Goal: Task Accomplishment & Management: Manage account settings

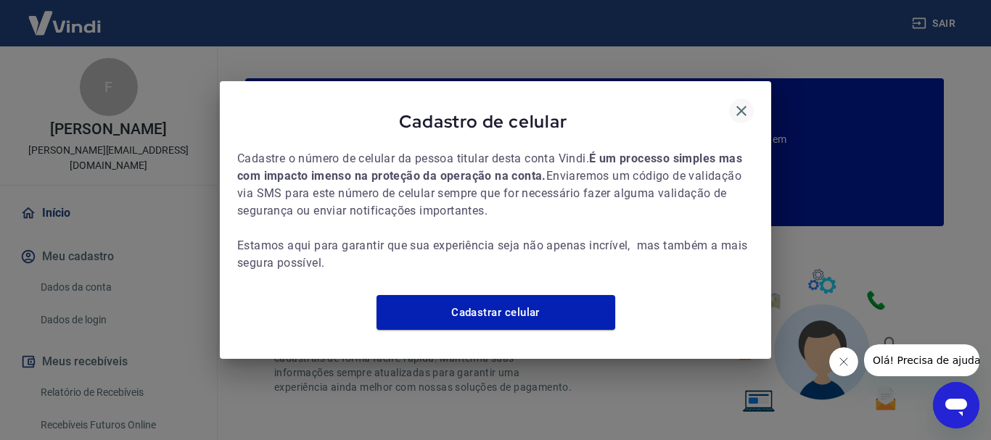
click at [738, 106] on icon "button" at bounding box center [741, 111] width 10 height 10
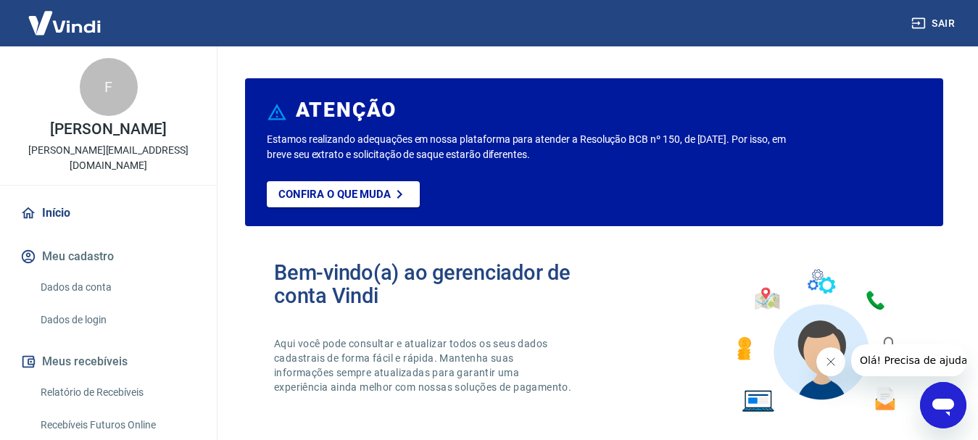
click at [830, 368] on button "Fechar mensagem da empresa" at bounding box center [830, 361] width 29 height 29
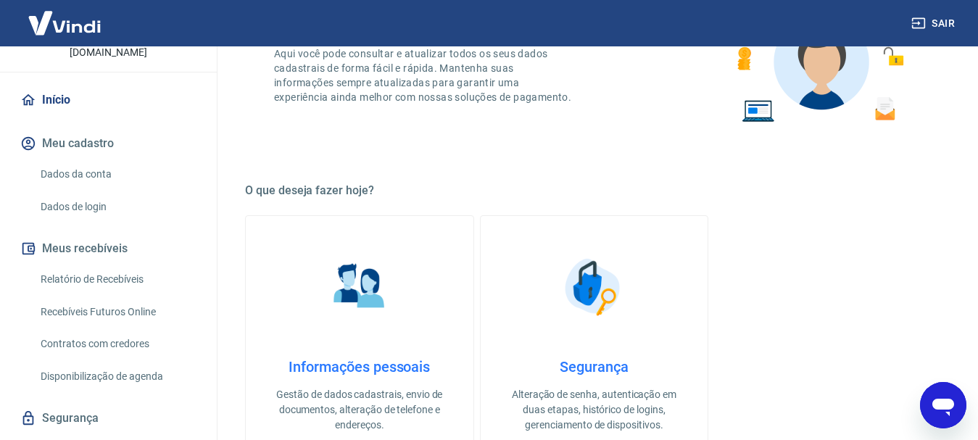
scroll to position [136, 0]
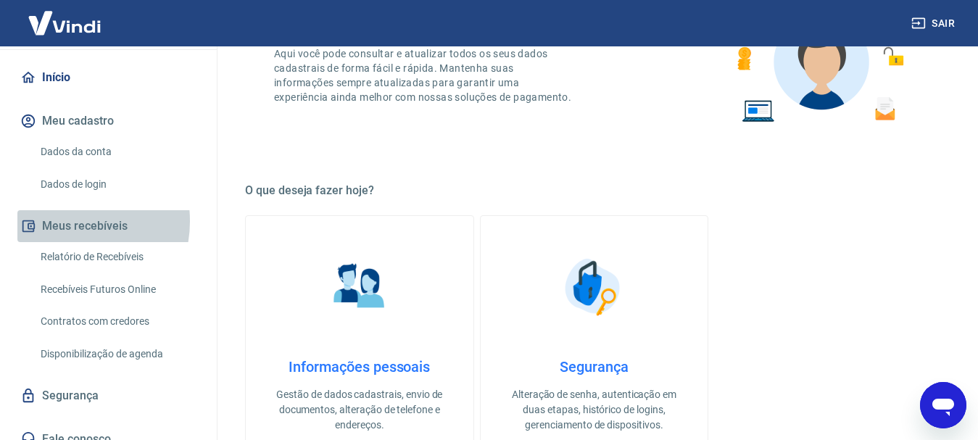
click at [63, 210] on button "Meus recebíveis" at bounding box center [108, 226] width 182 height 32
click at [123, 210] on button "Meus recebíveis" at bounding box center [108, 226] width 182 height 32
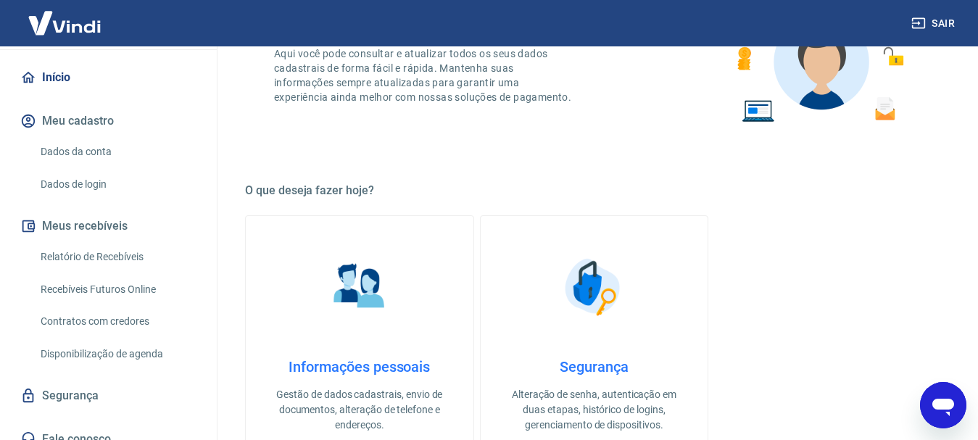
click at [123, 210] on button "Meus recebíveis" at bounding box center [108, 226] width 182 height 32
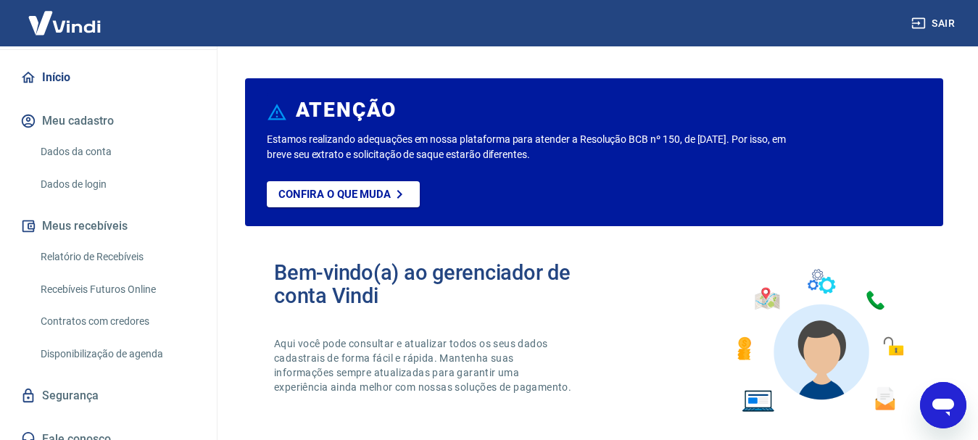
click at [99, 380] on link "Segurança" at bounding box center [108, 396] width 182 height 32
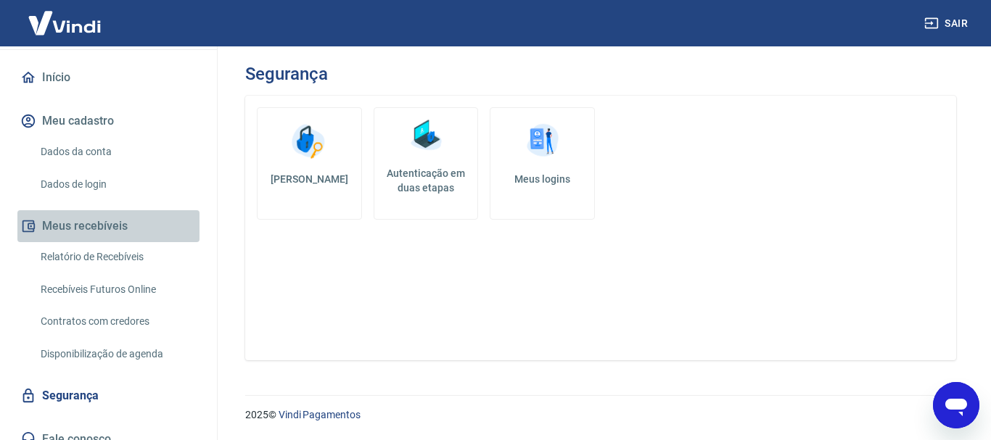
click at [136, 210] on button "Meus recebíveis" at bounding box center [108, 226] width 182 height 32
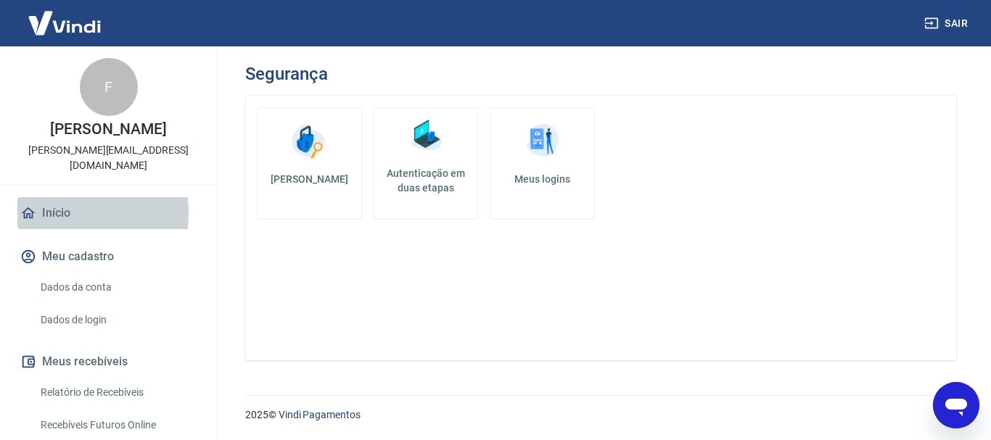
click at [49, 198] on link "Início" at bounding box center [108, 213] width 182 height 32
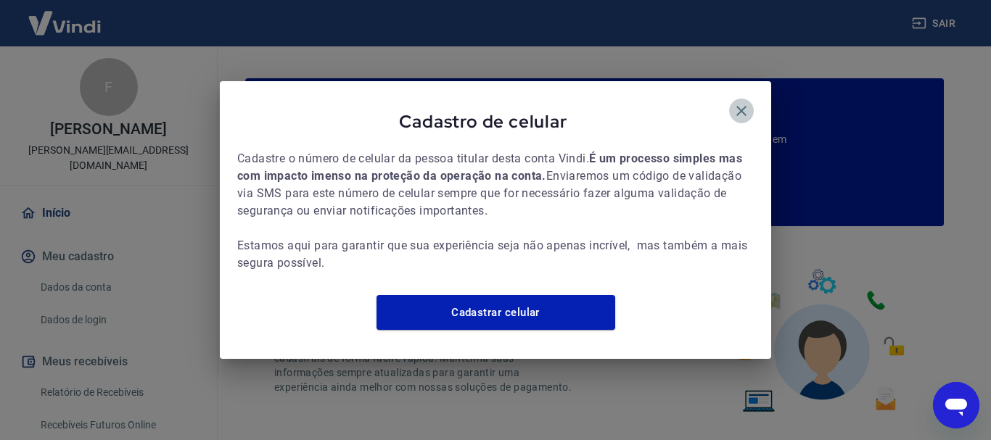
click at [743, 106] on icon "button" at bounding box center [741, 111] width 10 height 10
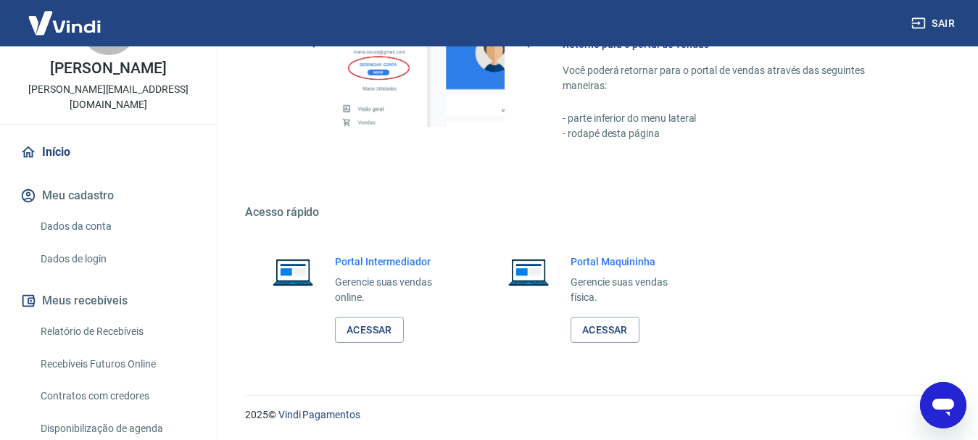
scroll to position [136, 0]
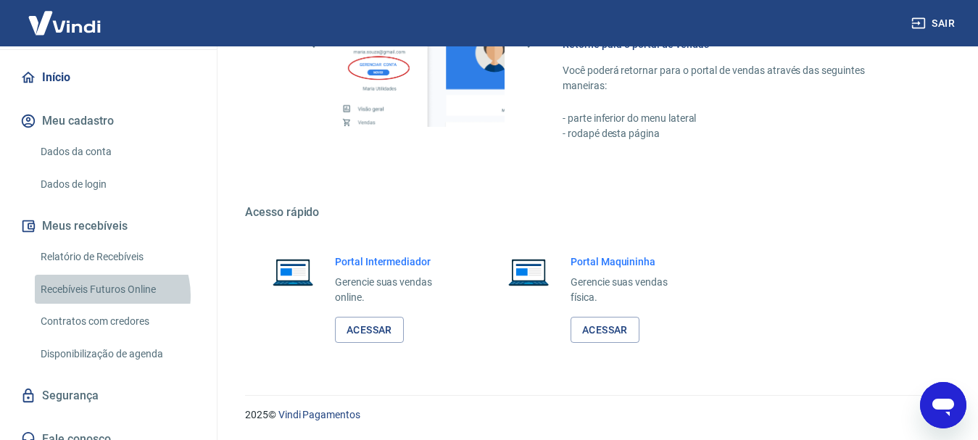
click at [103, 280] on link "Recebíveis Futuros Online" at bounding box center [117, 290] width 165 height 30
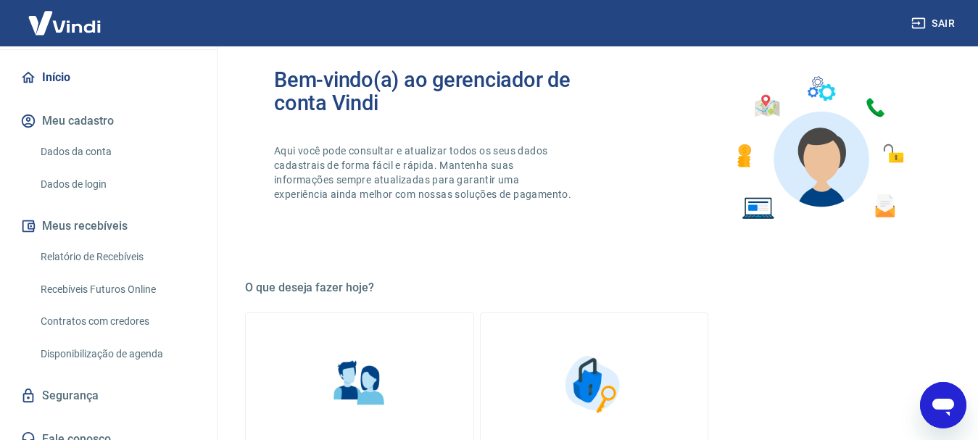
scroll to position [175, 0]
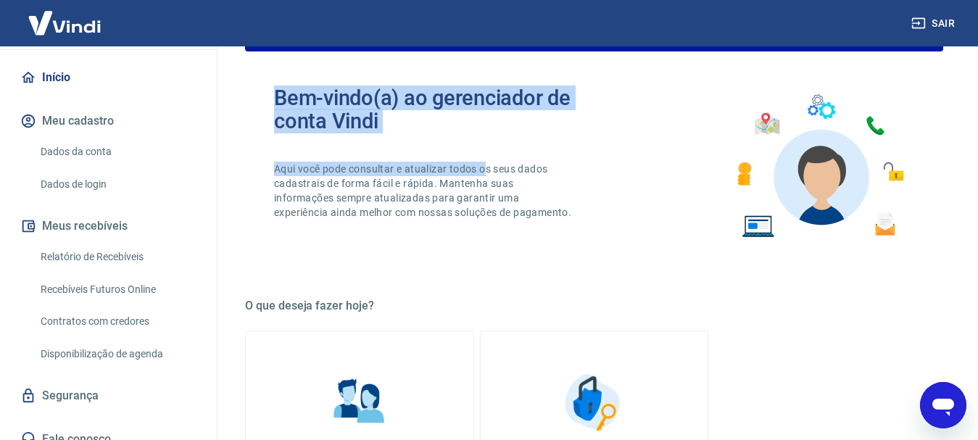
drag, startPoint x: 271, startPoint y: 93, endPoint x: 487, endPoint y: 150, distance: 223.6
click at [487, 150] on div "Bem-vindo(a) ao gerenciador de conta Vindi Aqui você pode consultar e atualizar…" at bounding box center [594, 166] width 698 height 207
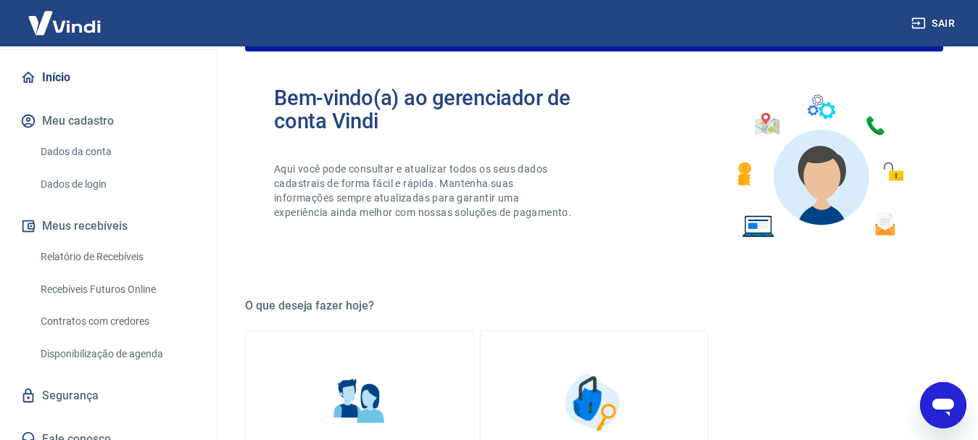
click at [546, 152] on div "Bem-vindo(a) ao gerenciador de conta Vindi Aqui você pode consultar e atualizar…" at bounding box center [434, 166] width 321 height 160
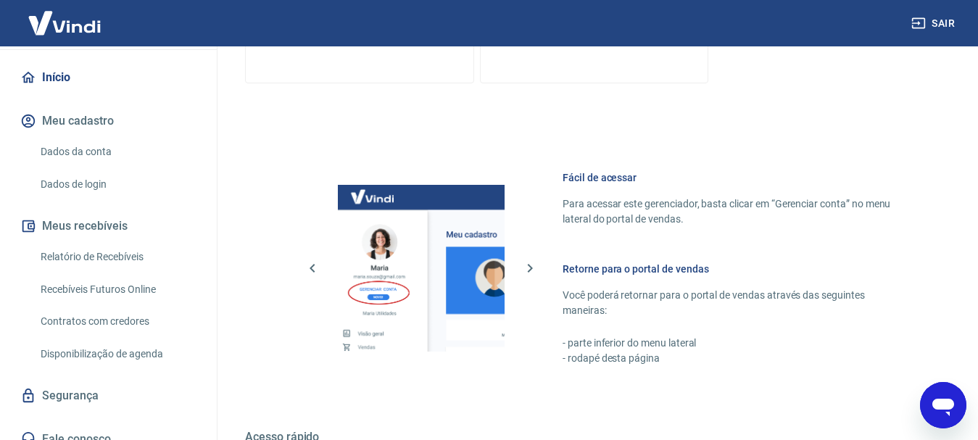
scroll to position [682, 0]
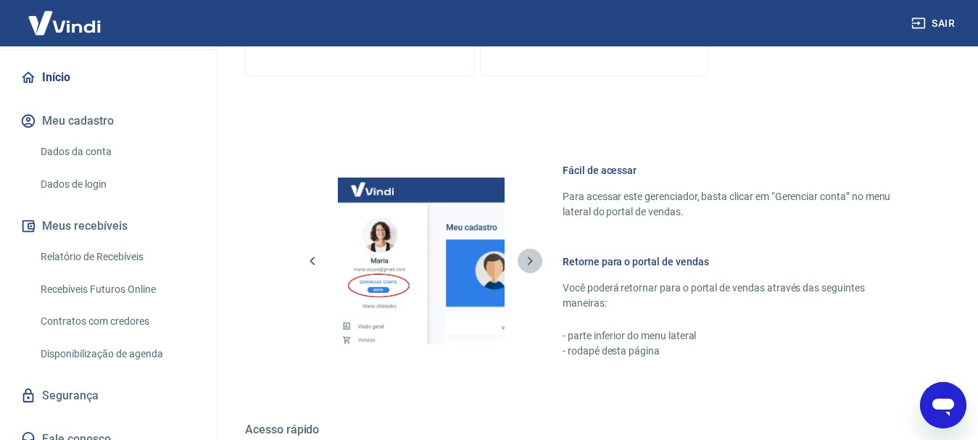
click at [535, 252] on icon "button" at bounding box center [529, 260] width 17 height 17
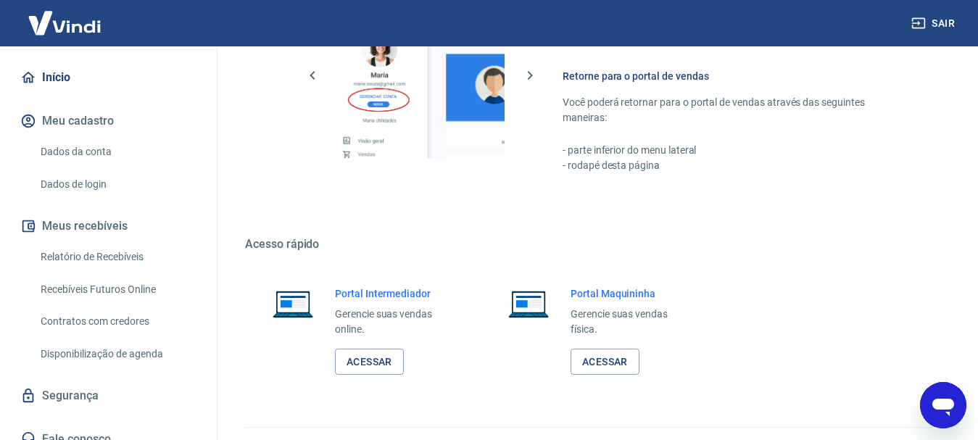
scroll to position [900, 0]
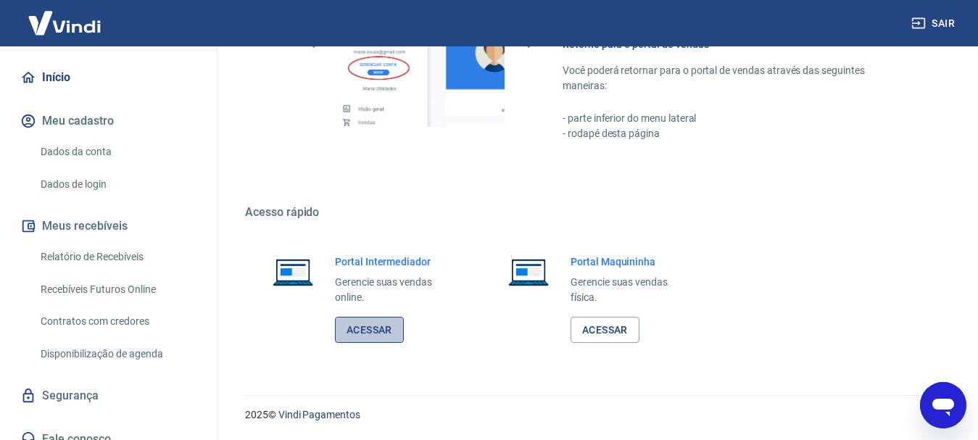
click at [394, 326] on link "Acessar" at bounding box center [369, 330] width 69 height 27
click at [931, 21] on button "Sair" at bounding box center [935, 23] width 52 height 27
